Goal: Navigation & Orientation: Find specific page/section

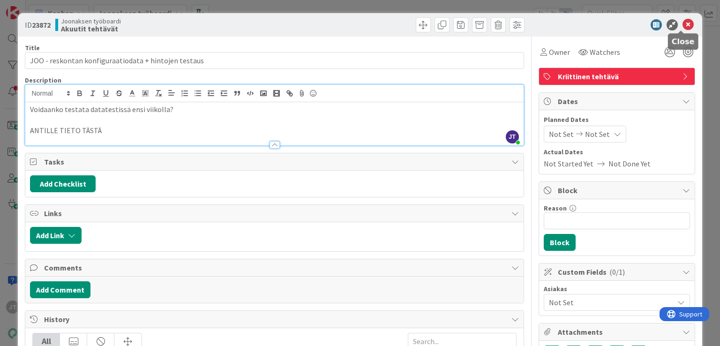
click at [682, 25] on icon at bounding box center [687, 24] width 11 height 11
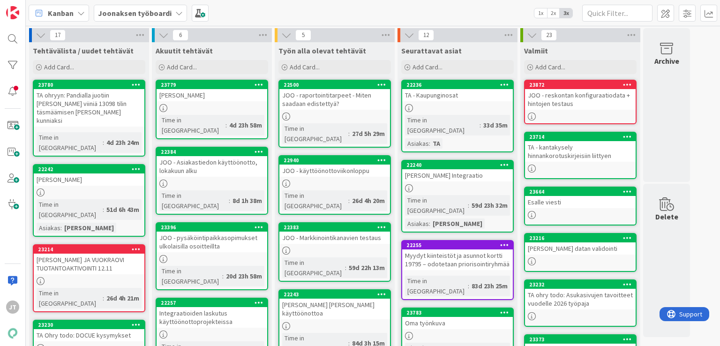
click at [157, 18] on span "Joonaksen työboardi" at bounding box center [135, 12] width 74 height 11
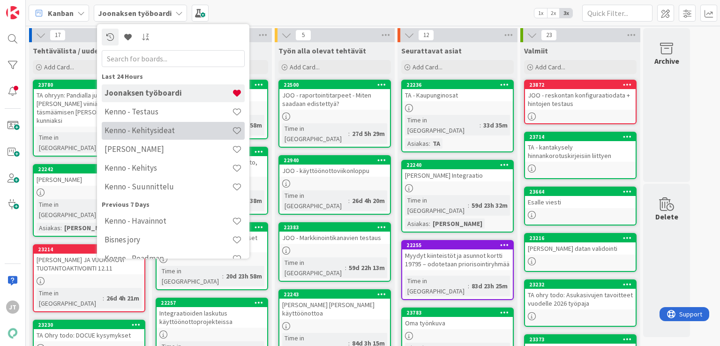
click at [152, 134] on h4 "Kenno - Kehitysideat" at bounding box center [168, 130] width 127 height 9
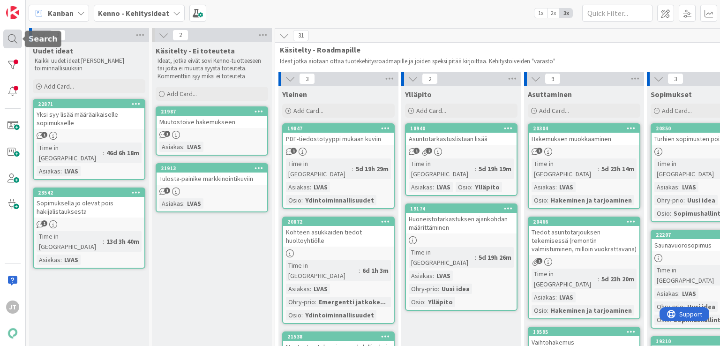
click at [11, 41] on div at bounding box center [12, 39] width 19 height 19
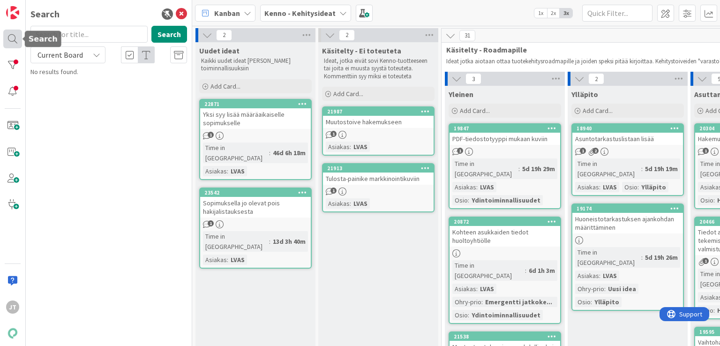
click at [18, 34] on div at bounding box center [12, 39] width 19 height 19
click at [14, 68] on div at bounding box center [12, 65] width 19 height 19
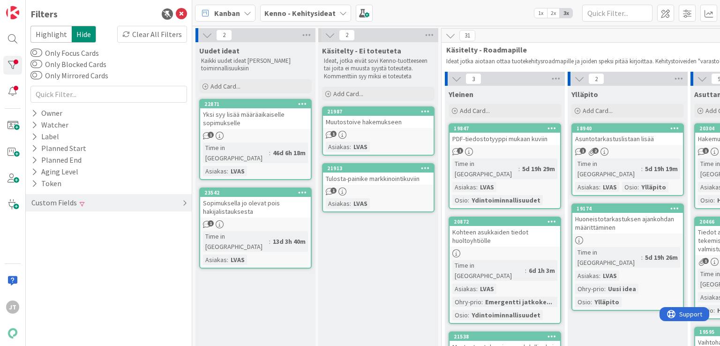
click at [67, 201] on div "Custom Fields" at bounding box center [53, 203] width 47 height 12
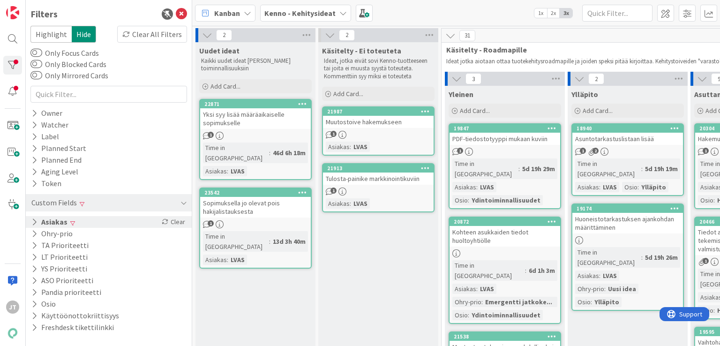
click at [66, 223] on button "Asiakas" at bounding box center [49, 222] width 38 height 12
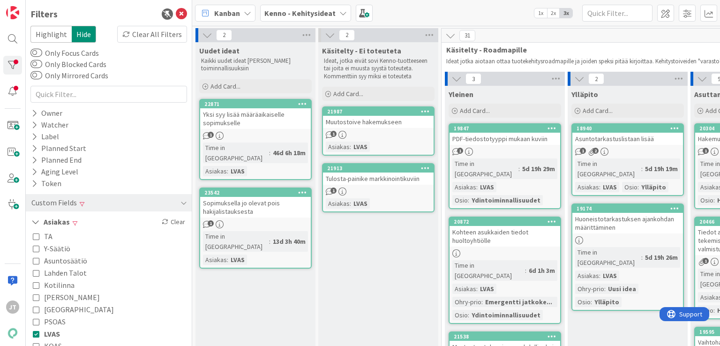
drag, startPoint x: 52, startPoint y: 329, endPoint x: 37, endPoint y: 332, distance: 15.3
click at [52, 330] on span "LVAS" at bounding box center [52, 334] width 16 height 12
click at [36, 321] on icon at bounding box center [36, 321] width 7 height 7
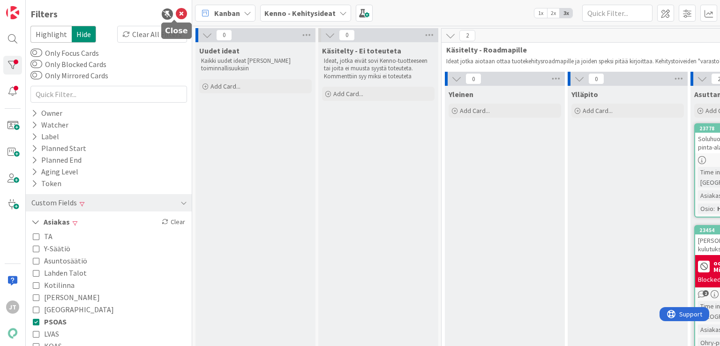
click at [176, 15] on icon at bounding box center [181, 13] width 11 height 11
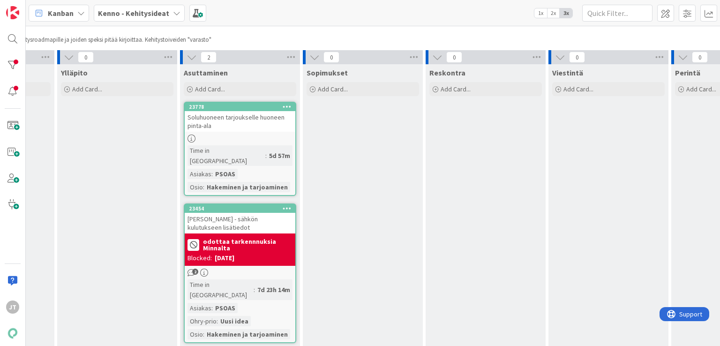
scroll to position [22, 0]
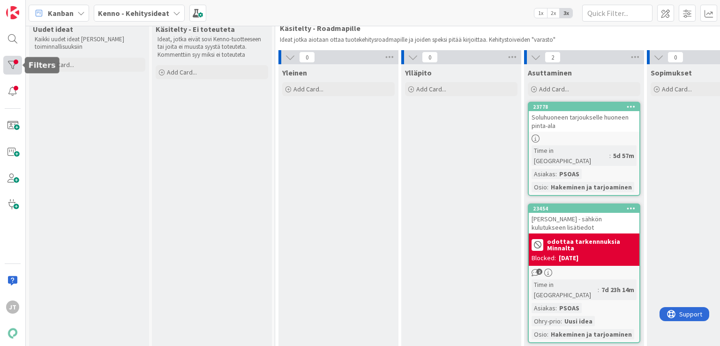
click at [11, 68] on div at bounding box center [12, 65] width 19 height 19
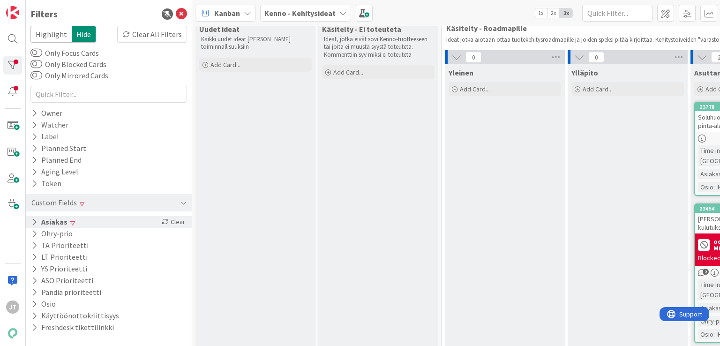
click at [52, 223] on button "Asiakas" at bounding box center [49, 222] width 38 height 12
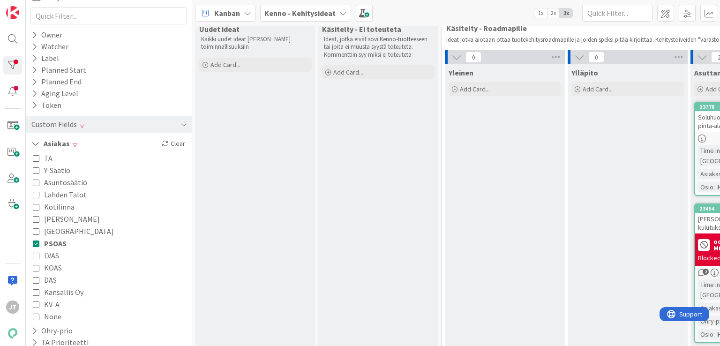
scroll to position [77, 0]
click at [48, 239] on span "PSOAS" at bounding box center [55, 244] width 22 height 12
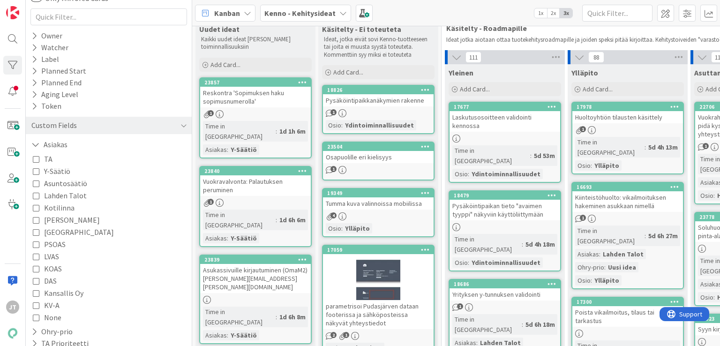
click at [36, 277] on icon at bounding box center [36, 280] width 7 height 7
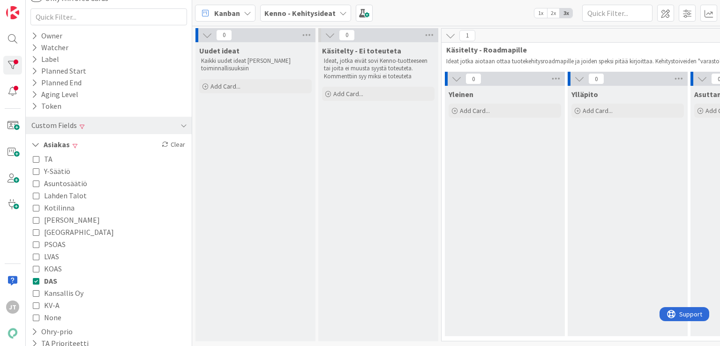
scroll to position [3, 0]
click at [37, 277] on icon at bounding box center [36, 280] width 7 height 7
click at [36, 270] on icon at bounding box center [36, 268] width 7 height 7
click at [36, 265] on icon at bounding box center [36, 268] width 7 height 7
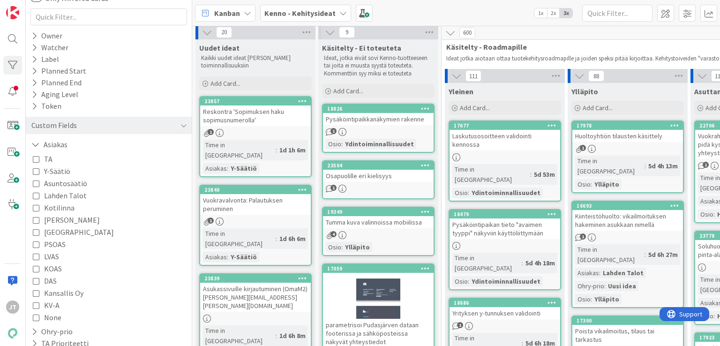
scroll to position [22, 0]
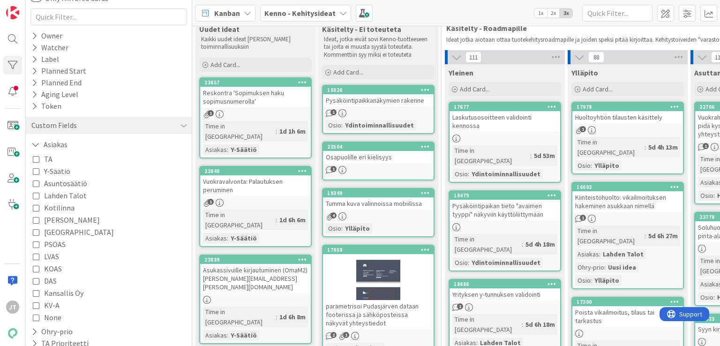
click at [381, 98] on div "Pysäköintipaikkanäkymien rakenne" at bounding box center [378, 100] width 111 height 12
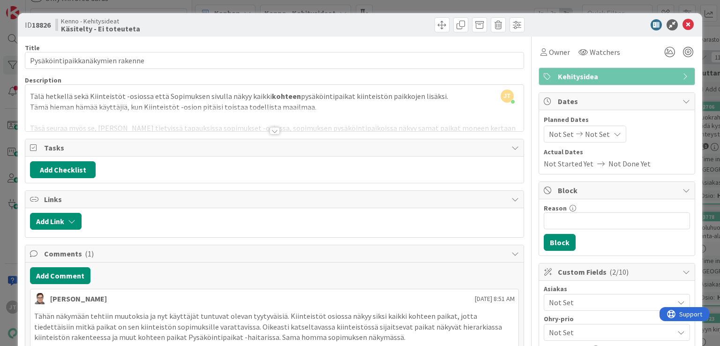
click at [273, 128] on div at bounding box center [274, 130] width 10 height 7
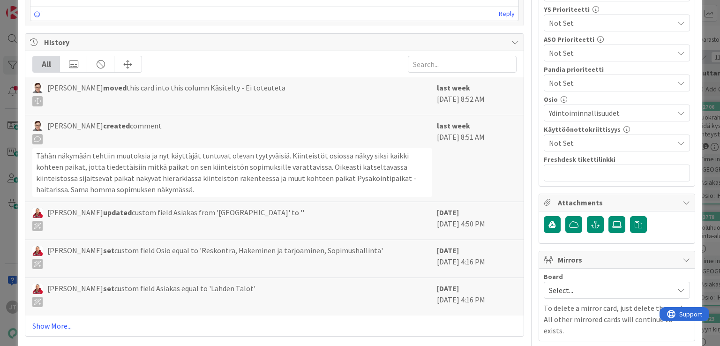
scroll to position [426, 0]
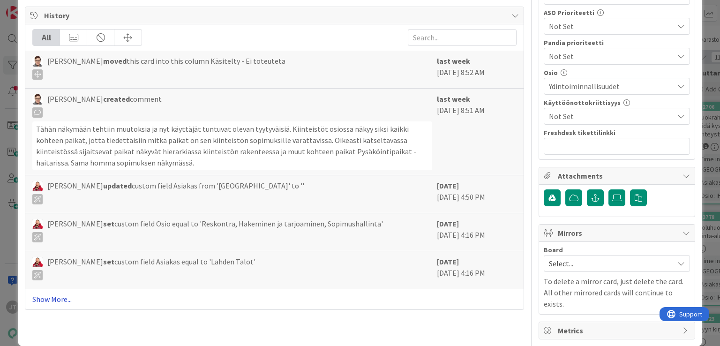
click at [58, 295] on link "Show More..." at bounding box center [274, 298] width 484 height 11
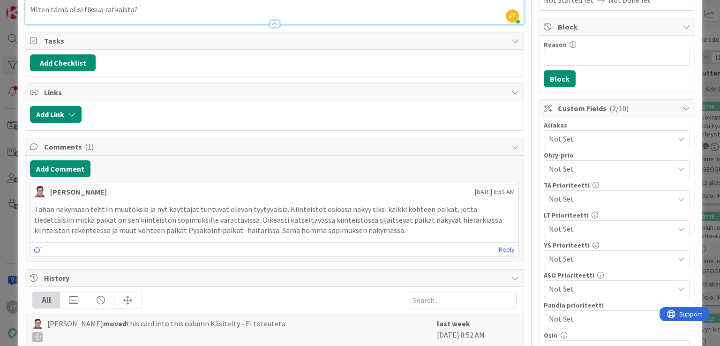
scroll to position [0, 0]
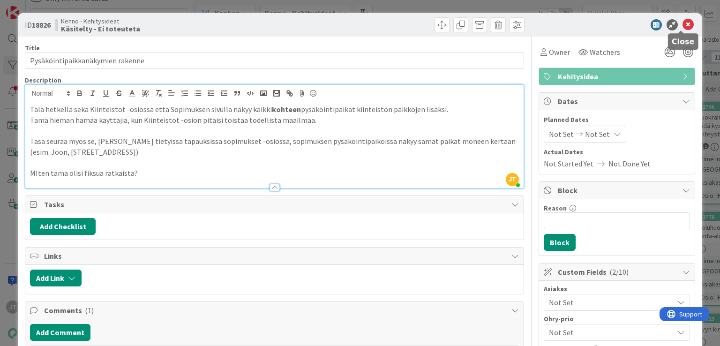
click at [682, 28] on icon at bounding box center [687, 24] width 11 height 11
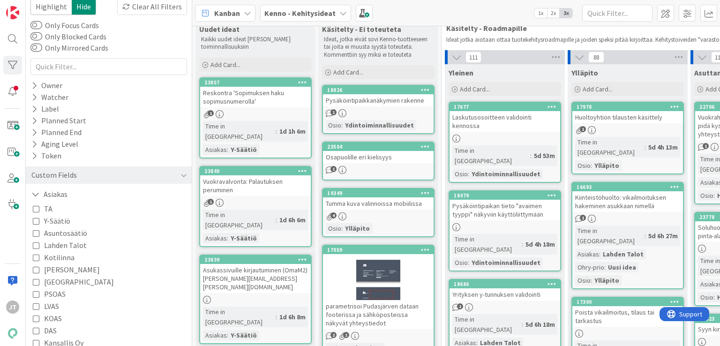
scroll to position [6, 0]
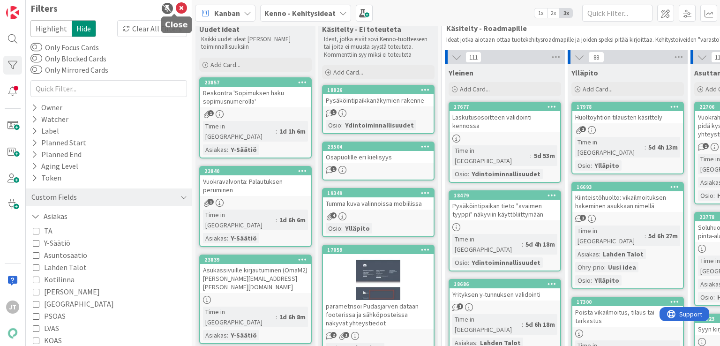
click at [176, 7] on icon at bounding box center [181, 8] width 11 height 11
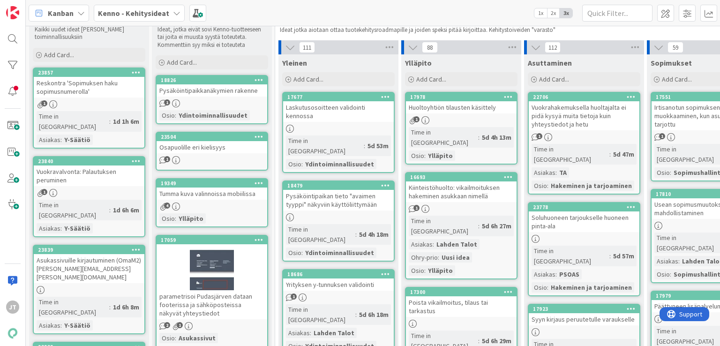
scroll to position [37, 0]
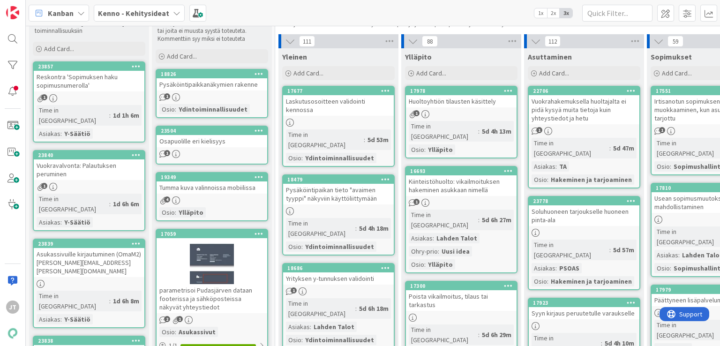
click at [105, 74] on div "Reskontra 'Sopimuksen haku sopimusnumerolla'" at bounding box center [89, 81] width 111 height 21
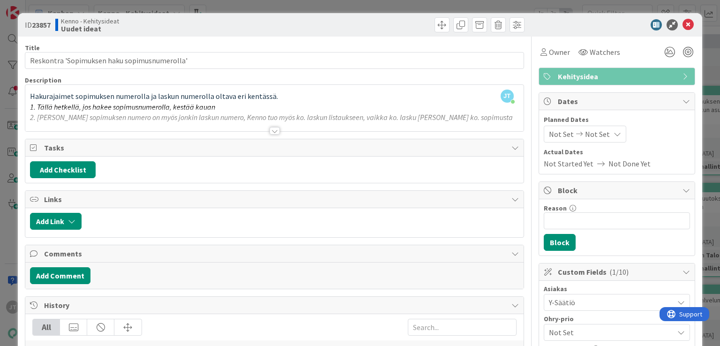
click at [269, 133] on div at bounding box center [274, 130] width 10 height 7
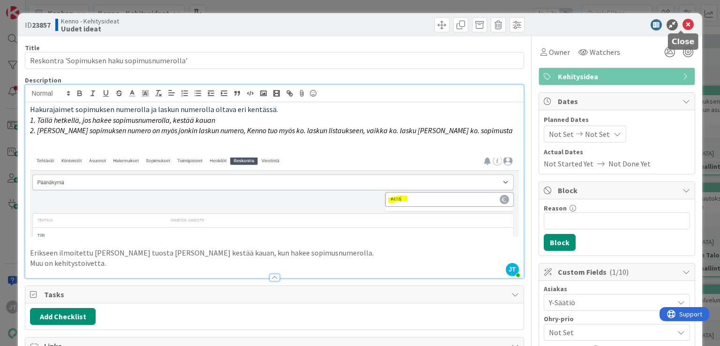
click at [682, 23] on icon at bounding box center [687, 24] width 11 height 11
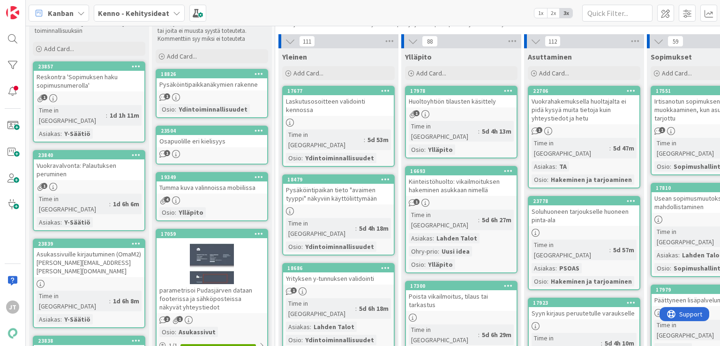
click at [114, 248] on div "Asukassivuille kirjautuminen (OmaM2) [PERSON_NAME][EMAIL_ADDRESS][PERSON_NAME][…" at bounding box center [89, 262] width 111 height 29
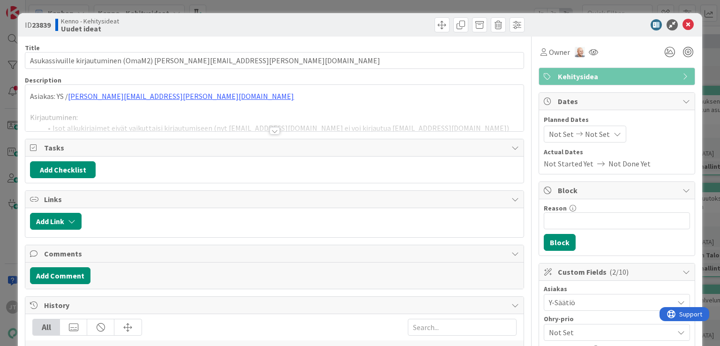
click at [276, 129] on div at bounding box center [274, 130] width 10 height 7
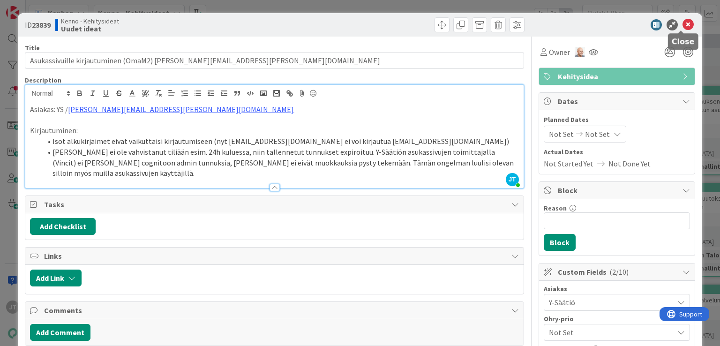
click at [682, 22] on icon at bounding box center [687, 24] width 11 height 11
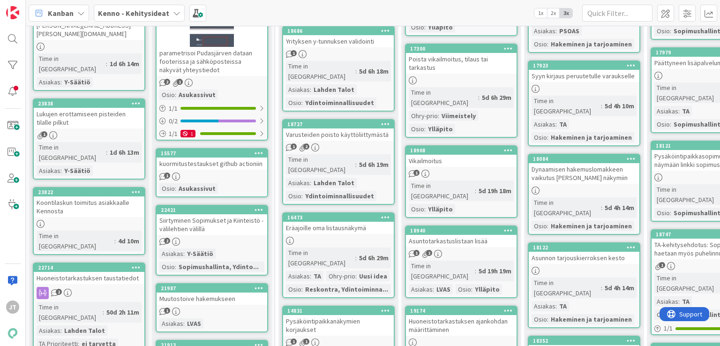
scroll to position [281, 0]
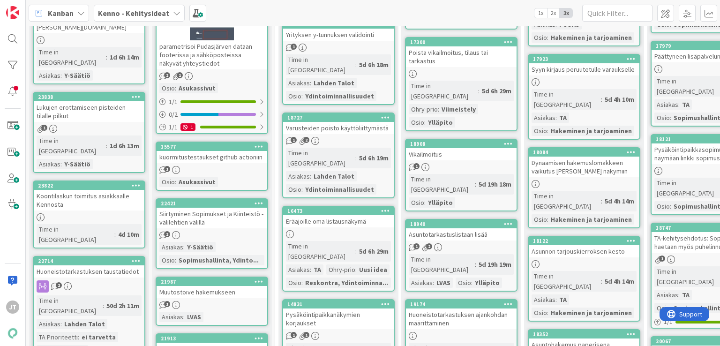
click at [109, 125] on div "1" at bounding box center [89, 129] width 111 height 8
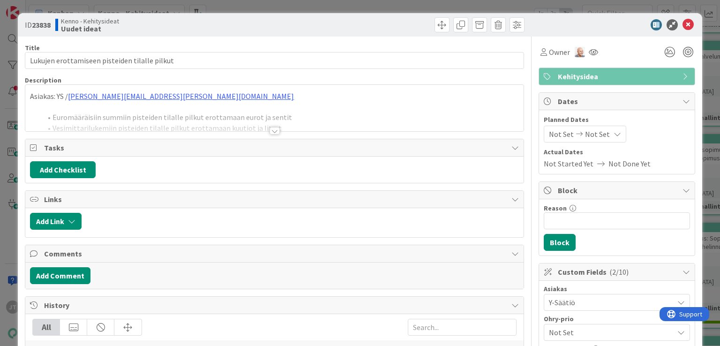
click at [270, 131] on div at bounding box center [274, 130] width 10 height 7
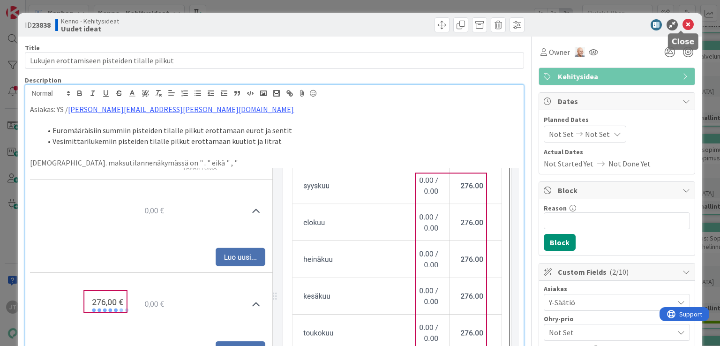
click at [682, 21] on icon at bounding box center [687, 24] width 11 height 11
